Goal: Task Accomplishment & Management: Complete application form

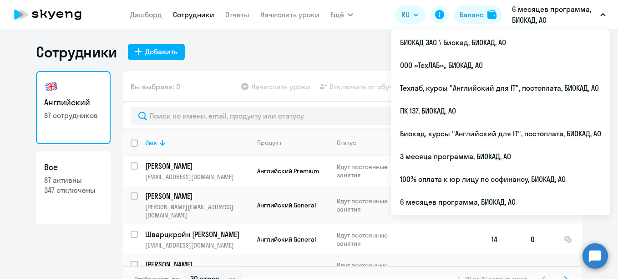
select select "30"
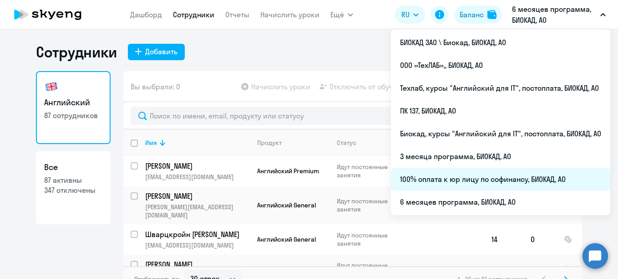
click at [445, 182] on li "100% оплата к юр лицу по софинансу, БИОКАД, АО" at bounding box center [500, 179] width 219 height 23
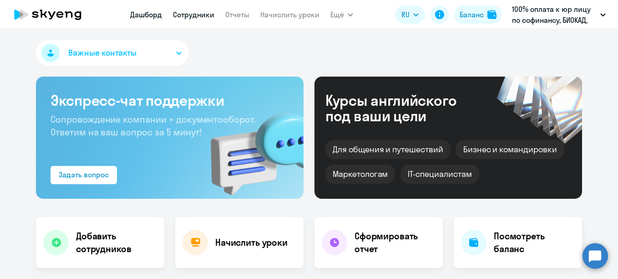
click at [185, 13] on link "Сотрудники" at bounding box center [193, 14] width 41 height 9
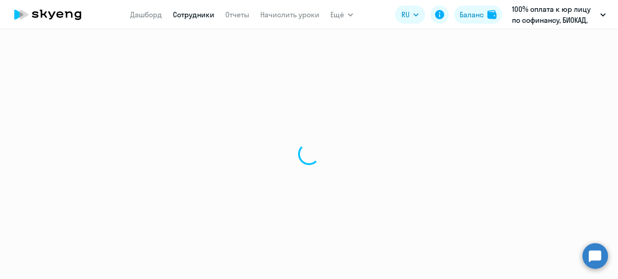
select select "30"
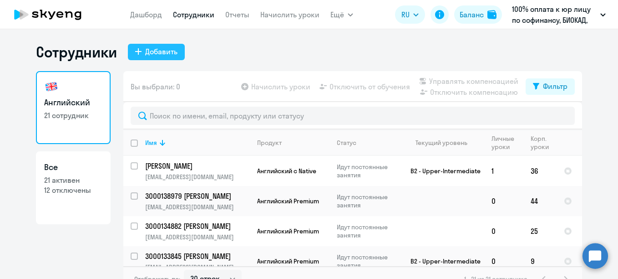
click at [150, 54] on div "Добавить" at bounding box center [161, 51] width 32 height 11
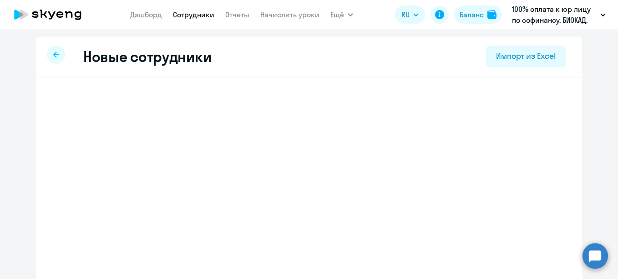
select select "english_adult_not_native_speaker"
select select "3"
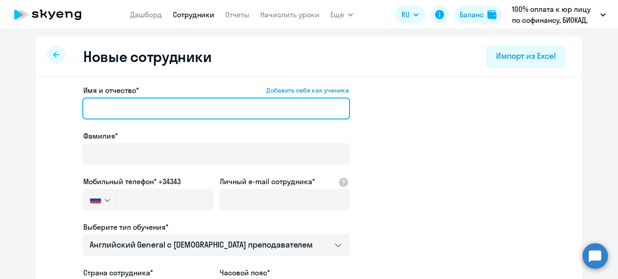
click at [188, 104] on input "Имя и отчество* Добавить себя как ученика" at bounding box center [216, 108] width 268 height 22
paste input "[PERSON_NAME]"
drag, startPoint x: 129, startPoint y: 108, endPoint x: 85, endPoint y: 102, distance: 44.2
click at [85, 102] on input "[PERSON_NAME]" at bounding box center [216, 108] width 268 height 22
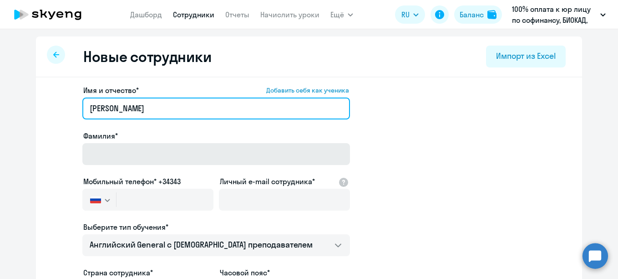
type input "[PERSON_NAME]"
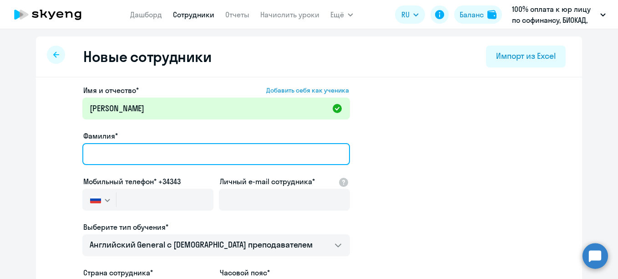
click at [102, 163] on input "Фамилия*" at bounding box center [216, 154] width 268 height 22
paste input "[PERSON_NAME]"
click at [85, 152] on input "[PERSON_NAME]" at bounding box center [216, 154] width 268 height 22
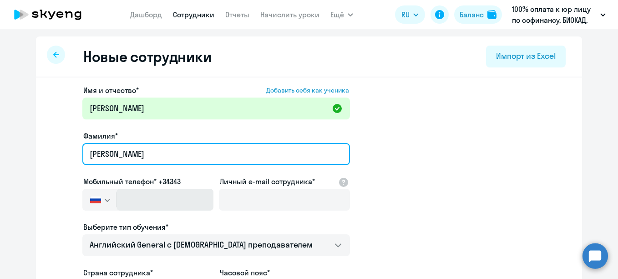
type input "[PERSON_NAME]"
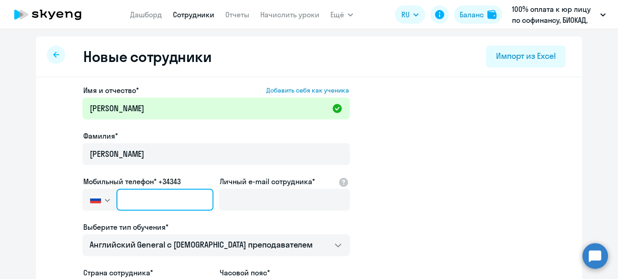
click at [164, 201] on input "text" at bounding box center [165, 200] width 97 height 22
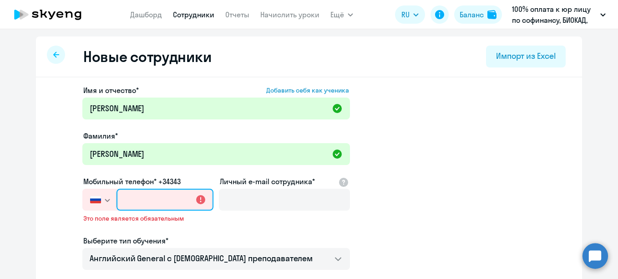
paste input "[PHONE_NUMBER]"
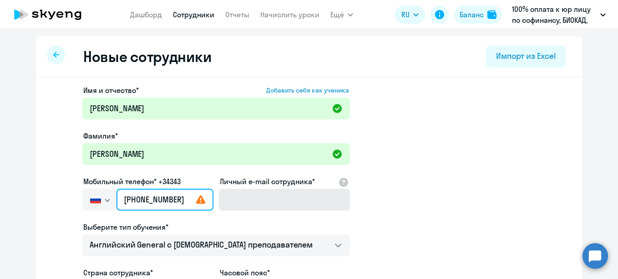
type input "[PHONE_NUMBER]"
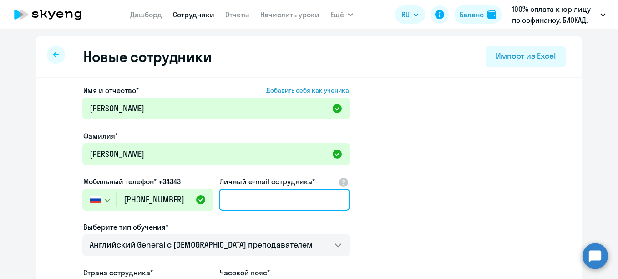
click at [255, 201] on input "Личный e-mail сотрудника*" at bounding box center [284, 200] width 131 height 22
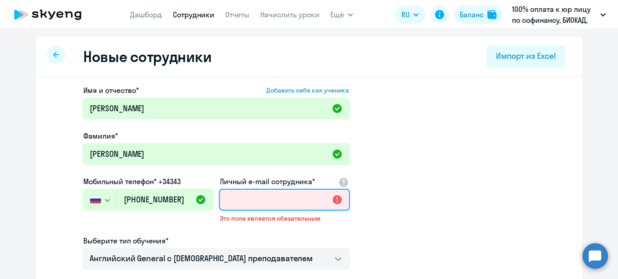
paste input "[EMAIL_ADDRESS][DOMAIN_NAME]"
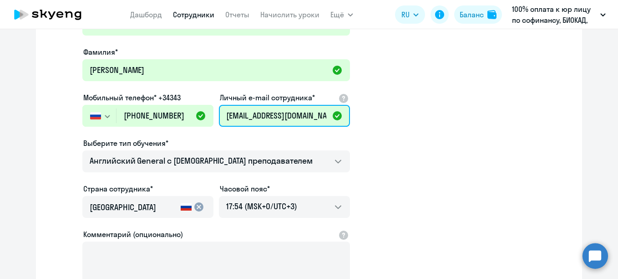
scroll to position [91, 0]
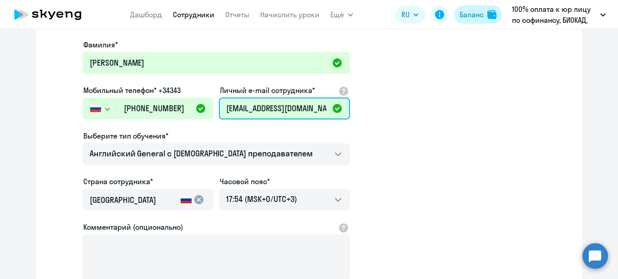
type input "[EMAIL_ADDRESS][DOMAIN_NAME]"
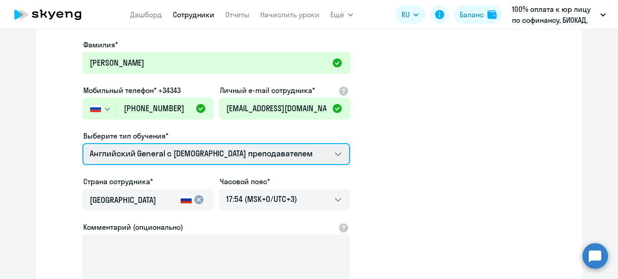
click at [307, 154] on select "Английский General с [DEMOGRAPHIC_DATA] преподавателем Премиум [DEMOGRAPHIC_DAT…" at bounding box center [216, 154] width 268 height 22
select select "english_adult_not_native_speaker_premium"
click at [82, 143] on select "Английский General с [DEMOGRAPHIC_DATA] преподавателем Премиум [DEMOGRAPHIC_DAT…" at bounding box center [216, 154] width 268 height 22
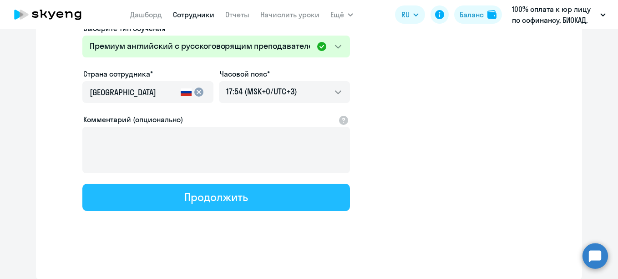
click at [250, 188] on button "Продолжить" at bounding box center [216, 197] width 268 height 27
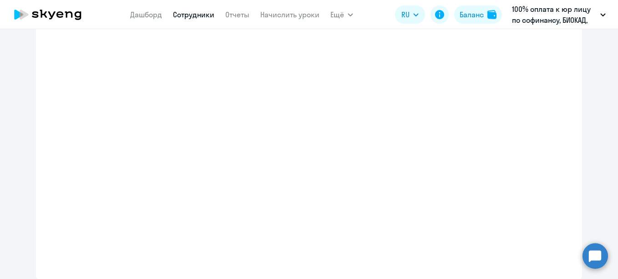
scroll to position [250, 0]
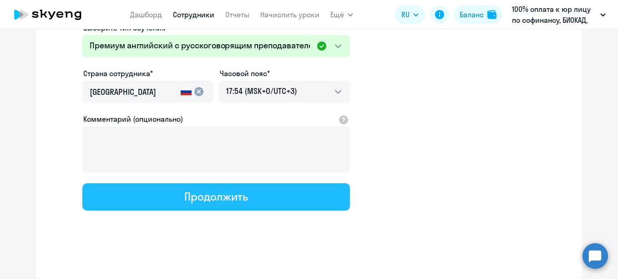
select select "english_adult_not_native_speaker_premium"
select select "3"
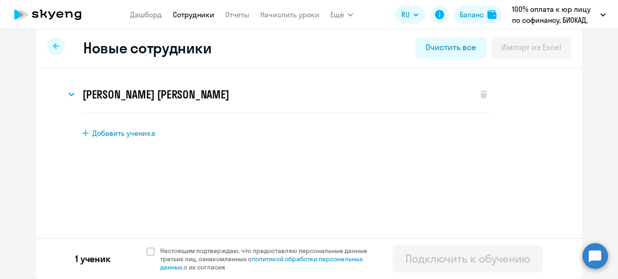
scroll to position [0, 0]
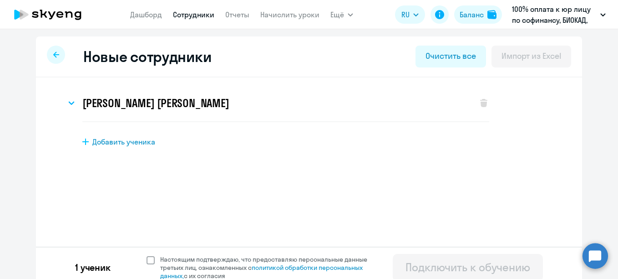
click at [196, 276] on span "Настоящим подтверждаю, что предоставляю персональные данные третьих лиц, ознако…" at bounding box center [269, 267] width 218 height 25
click at [147, 255] on input "Настоящим подтверждаю, что предоставляю персональные данные третьих лиц, ознако…" at bounding box center [146, 255] width 0 height 0
checkbox input "true"
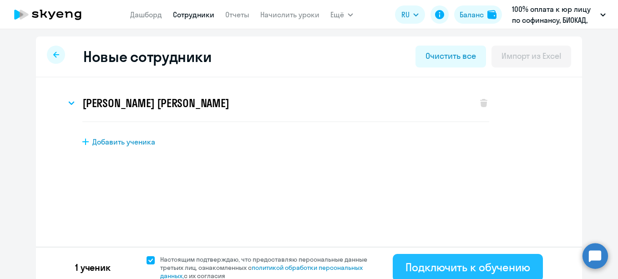
click at [440, 256] on button "Подключить к обучению" at bounding box center [468, 267] width 150 height 27
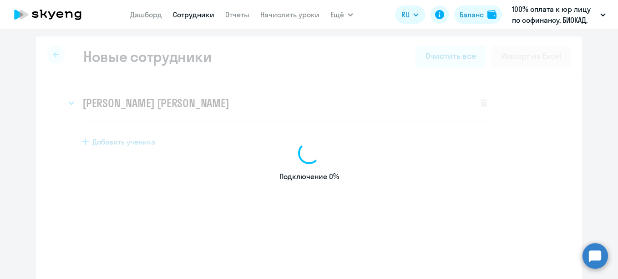
select select "english_adult_not_native_speaker"
select select "3"
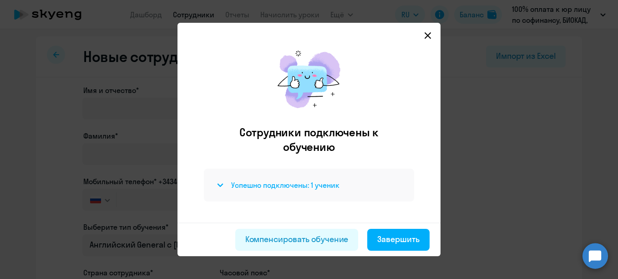
click at [316, 189] on h4 "Успешно подключены: 1 ученик" at bounding box center [285, 185] width 108 height 10
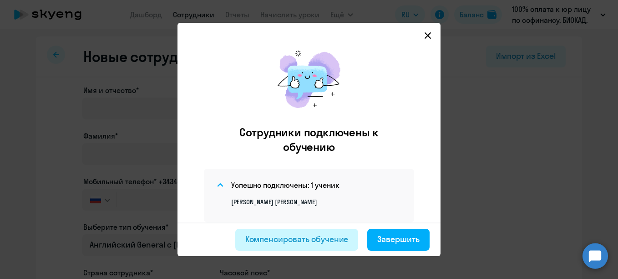
click at [300, 239] on div "Компенсировать обучение" at bounding box center [296, 239] width 103 height 12
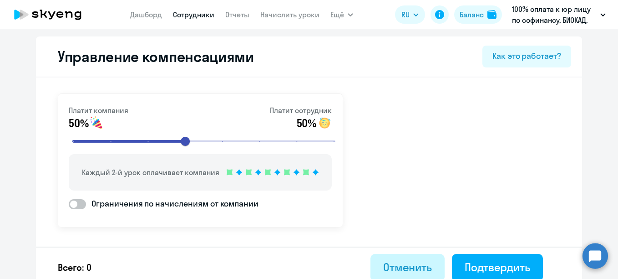
click at [425, 266] on div "Отменить" at bounding box center [407, 267] width 49 height 15
select select "30"
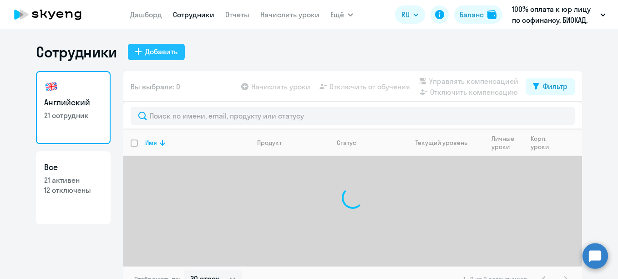
click at [155, 58] on button "Добавить" at bounding box center [156, 52] width 57 height 16
select select "english_adult_not_native_speaker"
select select "3"
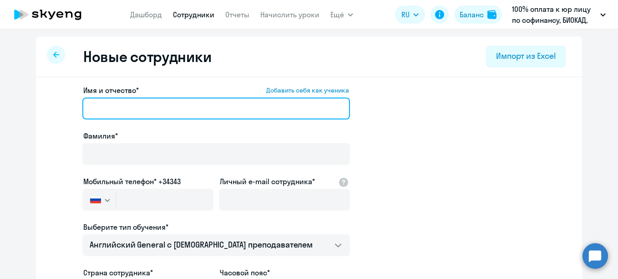
click at [113, 115] on input "Имя и отчество* Добавить себя как ученика" at bounding box center [216, 108] width 268 height 22
paste input "[PERSON_NAME]"
drag, startPoint x: 130, startPoint y: 106, endPoint x: 87, endPoint y: 105, distance: 43.3
click at [87, 105] on input "[PERSON_NAME]" at bounding box center [216, 108] width 268 height 22
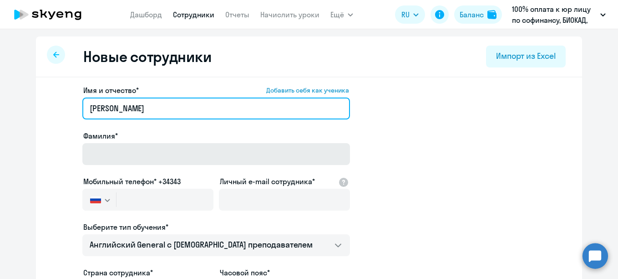
type input "[PERSON_NAME]"
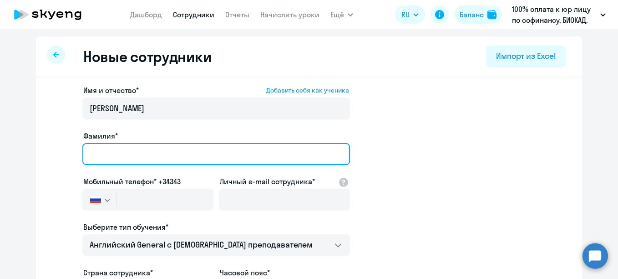
click at [113, 162] on input "Фамилия*" at bounding box center [216, 154] width 268 height 22
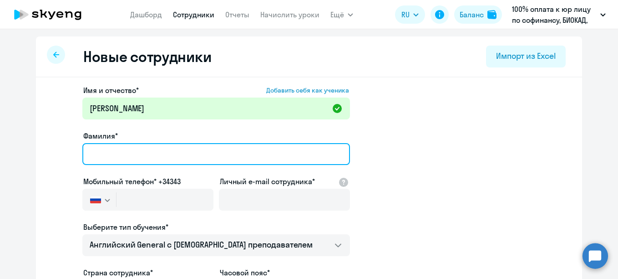
paste input "[PERSON_NAME]"
click at [87, 153] on input "[PERSON_NAME]" at bounding box center [216, 154] width 268 height 22
type input "[PERSON_NAME]"
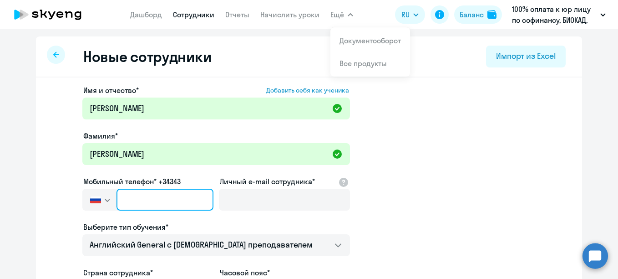
click at [156, 203] on input "text" at bounding box center [165, 200] width 97 height 22
paste input "[PHONE_NUMBER]"
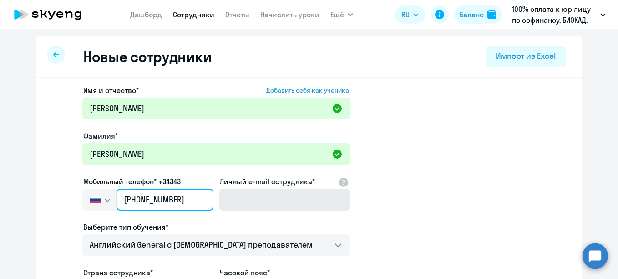
type input "[PHONE_NUMBER]"
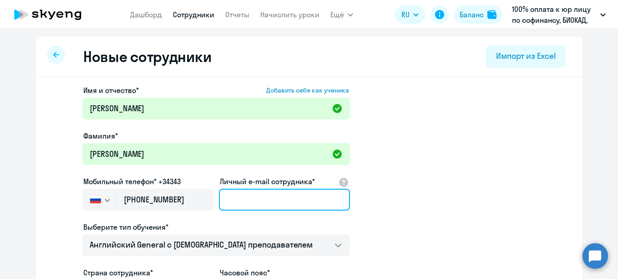
click at [259, 189] on input "Личный e-mail сотрудника*" at bounding box center [284, 200] width 131 height 22
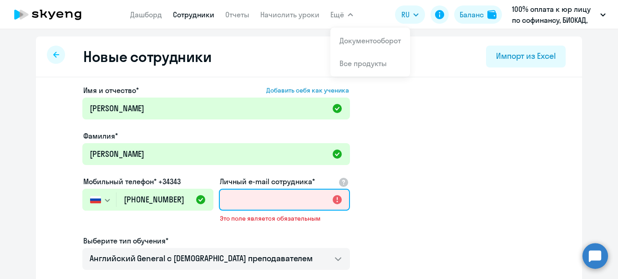
paste input "[EMAIL_ADDRESS][DOMAIN_NAME]"
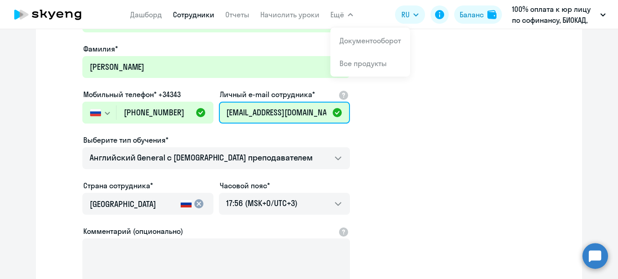
scroll to position [91, 0]
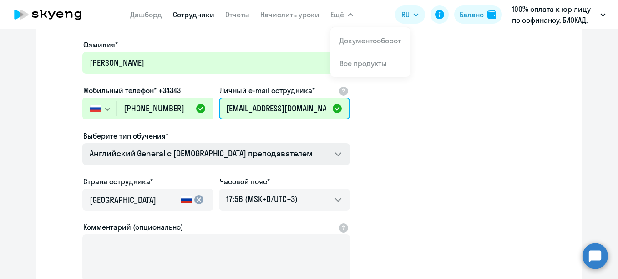
type input "[EMAIL_ADDRESS][DOMAIN_NAME]"
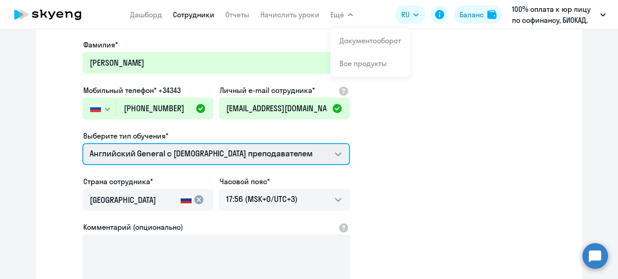
click at [266, 150] on select "Английский General с [DEMOGRAPHIC_DATA] преподавателем Премиум [DEMOGRAPHIC_DAT…" at bounding box center [216, 154] width 268 height 22
click at [262, 153] on select "Английский General с [DEMOGRAPHIC_DATA] преподавателем Премиум [DEMOGRAPHIC_DAT…" at bounding box center [216, 154] width 268 height 22
select select "english_adult_not_native_speaker_premium"
click at [82, 143] on select "Английский General с [DEMOGRAPHIC_DATA] преподавателем Премиум [DEMOGRAPHIC_DAT…" at bounding box center [216, 154] width 268 height 22
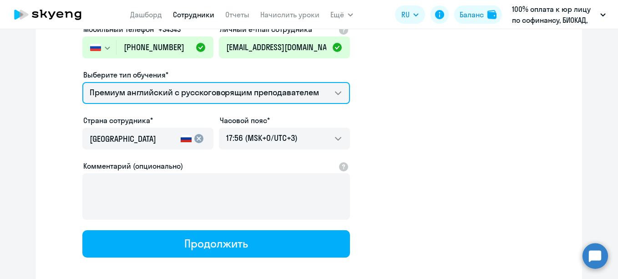
scroll to position [199, 0]
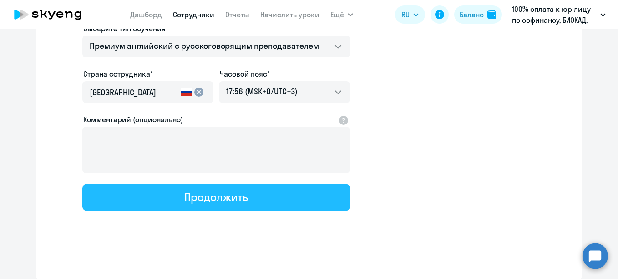
click at [266, 196] on button "Продолжить" at bounding box center [216, 197] width 268 height 27
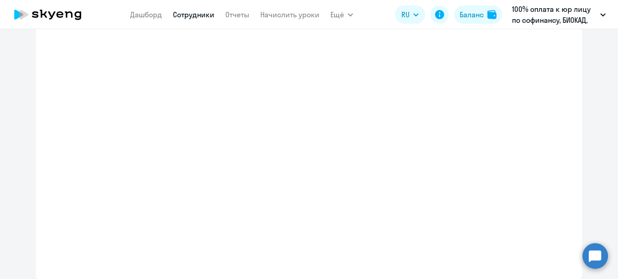
select select "english_adult_not_native_speaker_premium"
select select "3"
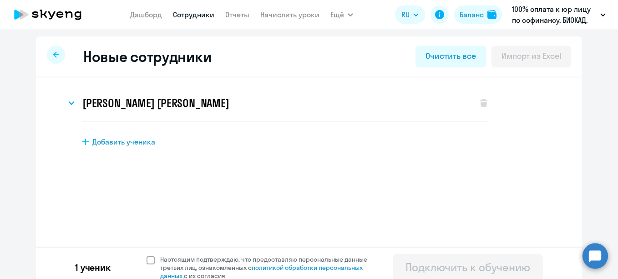
click at [177, 262] on span "Настоящим подтверждаю, что предоставляю персональные данные третьих лиц, ознако…" at bounding box center [269, 267] width 218 height 25
click at [147, 255] on input "Настоящим подтверждаю, что предоставляю персональные данные третьих лиц, ознако…" at bounding box center [146, 255] width 0 height 0
checkbox input "true"
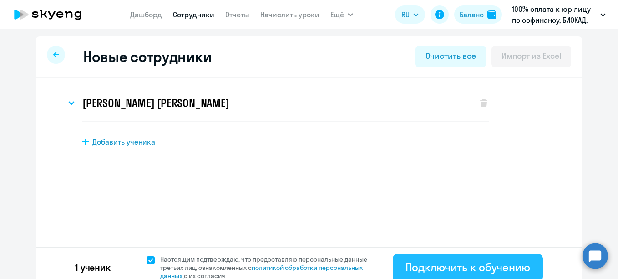
click at [431, 254] on button "Подключить к обучению" at bounding box center [468, 267] width 150 height 27
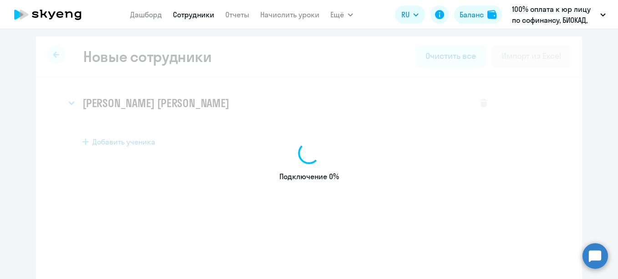
select select "english_adult_not_native_speaker"
select select "3"
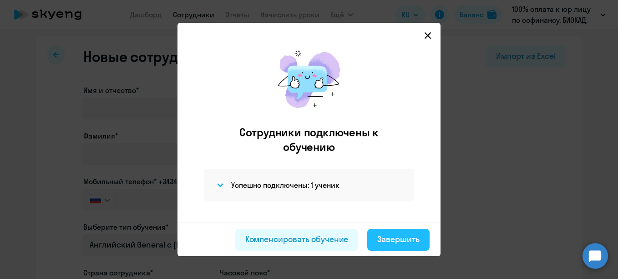
click at [392, 239] on div "Завершить" at bounding box center [398, 239] width 42 height 12
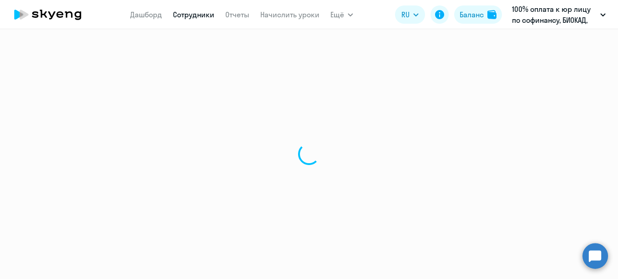
select select "30"
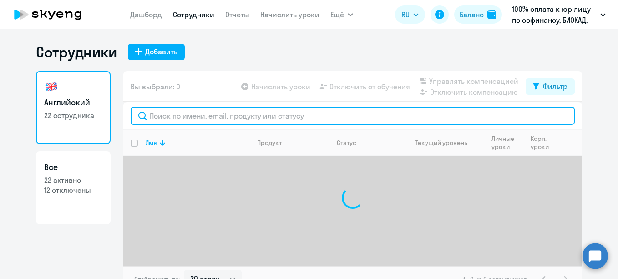
click at [215, 112] on input "text" at bounding box center [353, 116] width 444 height 18
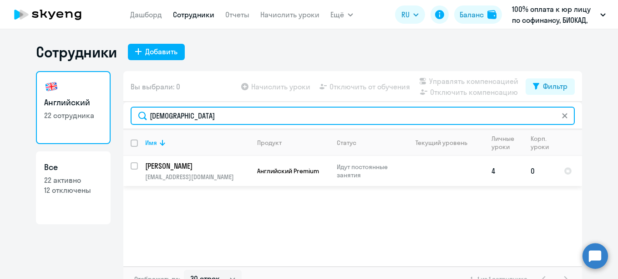
type input "[DEMOGRAPHIC_DATA]"
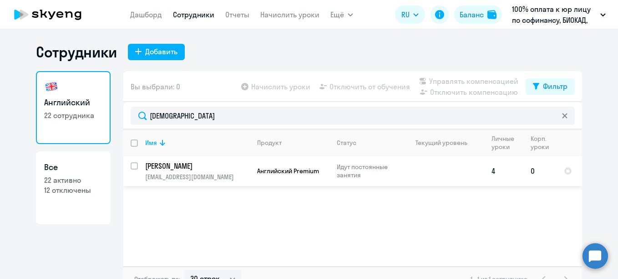
click at [131, 163] on input "select row 38501137" at bounding box center [140, 171] width 18 height 18
checkbox input "true"
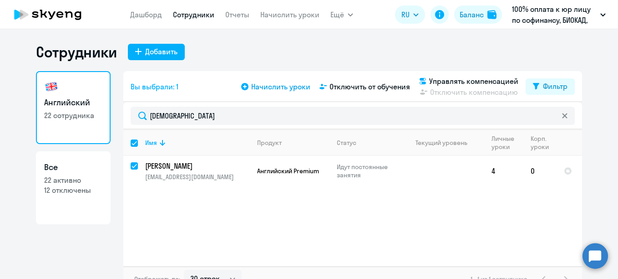
click at [269, 86] on span "Начислить уроки" at bounding box center [280, 86] width 59 height 11
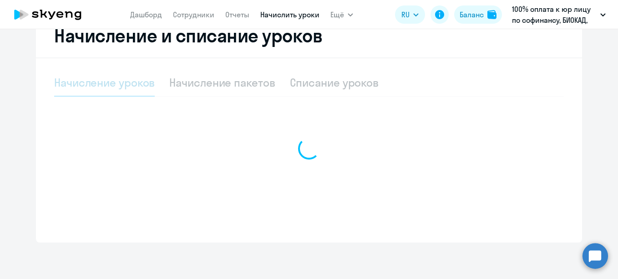
select select "10"
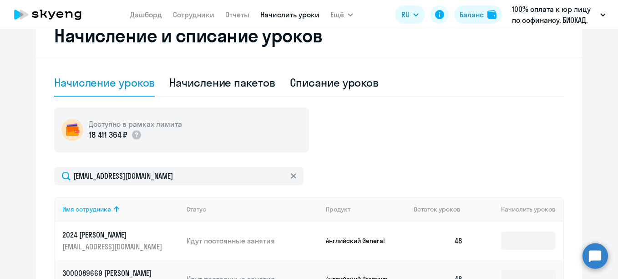
scroll to position [305, 0]
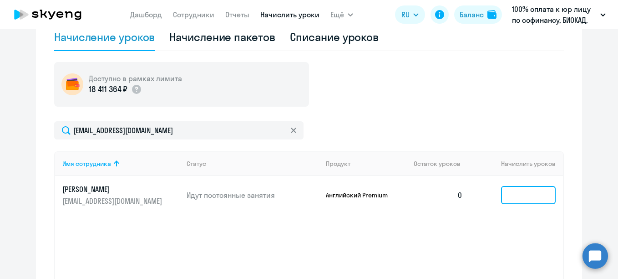
click at [519, 198] on input at bounding box center [528, 195] width 55 height 18
type input "2"
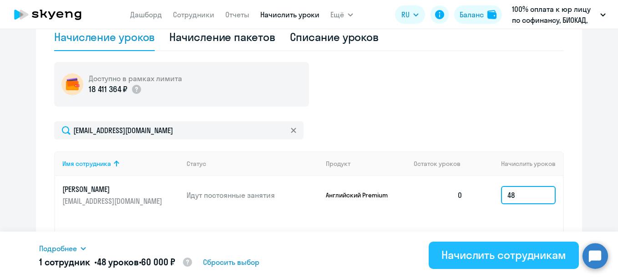
type input "48"
click at [484, 250] on div "Начислить сотрудникам" at bounding box center [504, 254] width 125 height 15
